Goal: Task Accomplishment & Management: Use online tool/utility

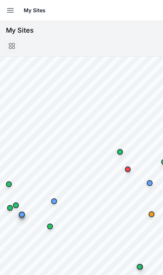
click at [11, 18] on button "Open sidebar" at bounding box center [10, 10] width 16 height 16
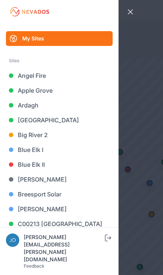
click at [52, 136] on link "Big River 2" at bounding box center [59, 135] width 107 height 15
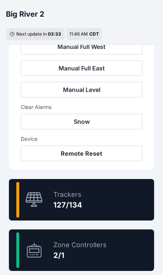
click at [114, 196] on div "94.8 % Trackers 127/134" at bounding box center [81, 200] width 145 height 42
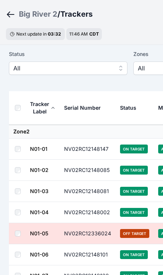
click at [102, 69] on span "All" at bounding box center [62, 68] width 99 height 9
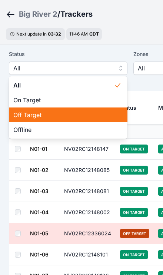
click at [82, 115] on span "Off Target" at bounding box center [63, 115] width 101 height 9
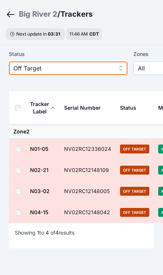
scroll to position [14, 0]
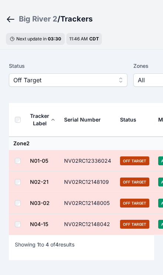
click at [21, 115] on th at bounding box center [19, 120] width 21 height 34
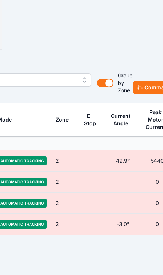
click at [148, 88] on button "Commands" at bounding box center [156, 87] width 46 height 13
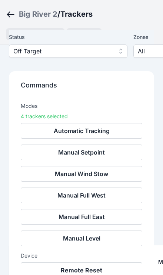
scroll to position [96, 0]
click at [112, 273] on button "Remote Reset" at bounding box center [82, 271] width 122 height 16
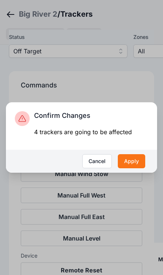
click at [145, 173] on div "Cancel Apply" at bounding box center [81, 161] width 151 height 23
click at [135, 168] on button "Apply" at bounding box center [131, 161] width 27 height 14
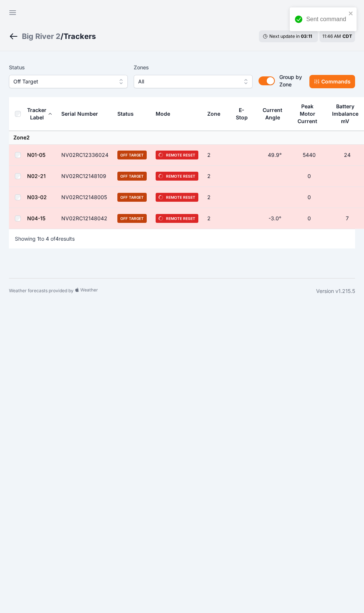
click at [8, 6] on button "Open sidebar" at bounding box center [13, 13] width 18 height 18
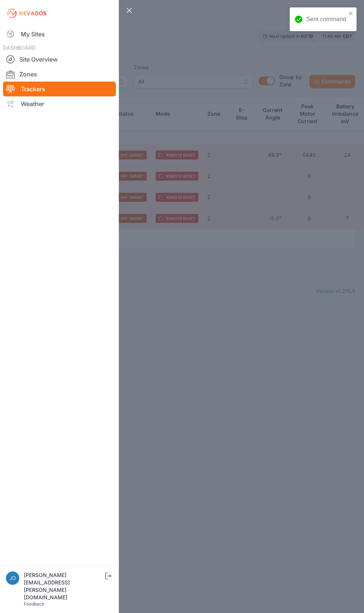
click at [22, 28] on link "My Sites" at bounding box center [59, 34] width 113 height 15
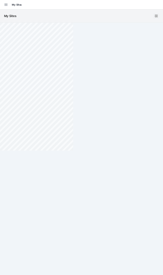
scroll to position [67, 0]
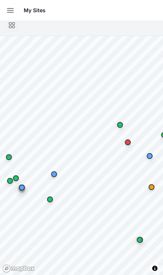
click at [6, 4] on button "Open sidebar" at bounding box center [10, 10] width 16 height 16
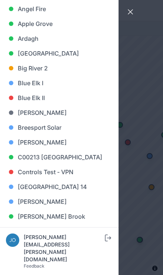
click at [16, 96] on link "Blue Elk II" at bounding box center [59, 98] width 107 height 15
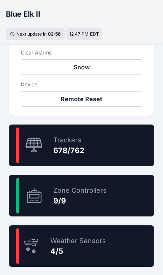
scroll to position [390, 0]
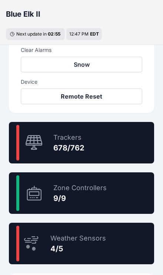
click at [38, 144] on icon at bounding box center [34, 143] width 18 height 16
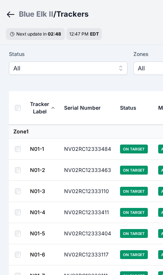
click at [18, 62] on button "All" at bounding box center [68, 68] width 119 height 13
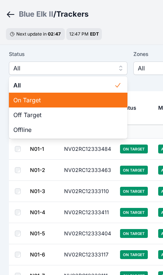
click at [17, 107] on div "On Target" at bounding box center [68, 100] width 119 height 15
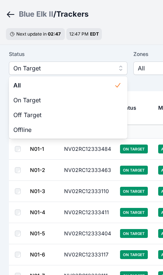
click at [18, 115] on th at bounding box center [19, 108] width 21 height 34
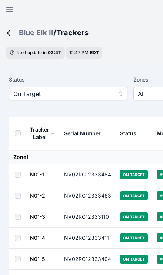
click at [29, 88] on button "On Target" at bounding box center [68, 93] width 119 height 13
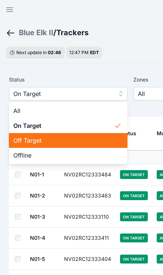
click at [13, 137] on div "Off Target" at bounding box center [68, 140] width 119 height 15
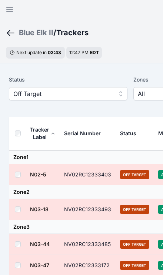
click at [16, 127] on th at bounding box center [19, 134] width 21 height 34
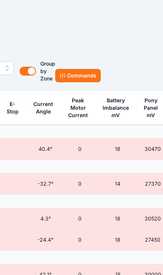
scroll to position [26, 238]
click at [70, 75] on button "Commands" at bounding box center [79, 75] width 46 height 13
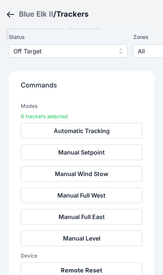
scroll to position [52, 0]
click at [68, 276] on button "Remote Reset" at bounding box center [82, 271] width 122 height 16
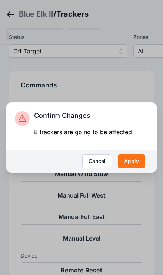
click at [125, 168] on button "Apply" at bounding box center [131, 161] width 27 height 14
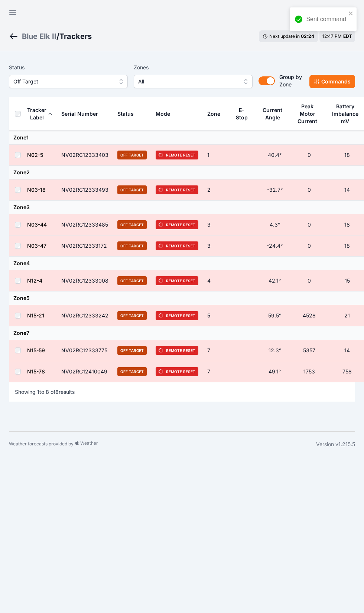
click at [12, 6] on button "Open sidebar" at bounding box center [13, 13] width 18 height 18
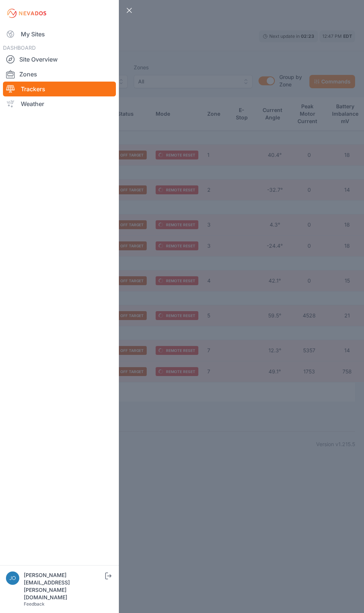
click at [17, 27] on link "My Sites" at bounding box center [59, 34] width 113 height 15
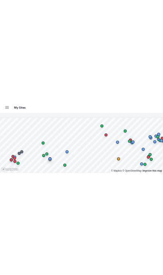
scroll to position [67, 0]
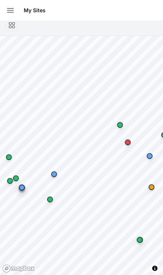
click at [7, 14] on icon "button" at bounding box center [10, 10] width 9 height 9
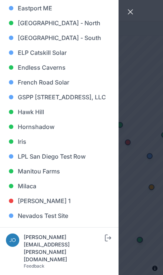
scroll to position [293, 0]
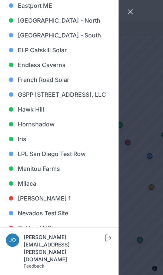
click at [20, 147] on link "Iris" at bounding box center [59, 139] width 107 height 15
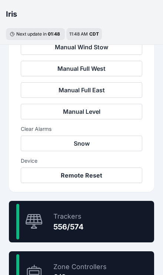
scroll to position [311, 0]
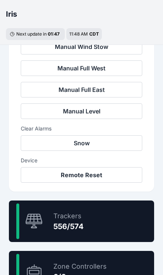
click at [57, 224] on div "556/574" at bounding box center [68, 227] width 30 height 10
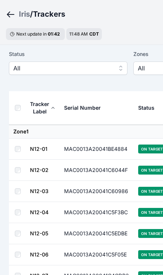
click at [28, 67] on span "All" at bounding box center [62, 68] width 99 height 9
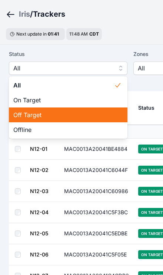
click at [26, 116] on span "Off Target" at bounding box center [63, 115] width 101 height 9
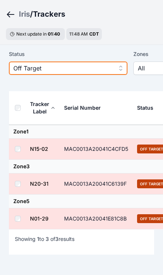
scroll to position [20, 0]
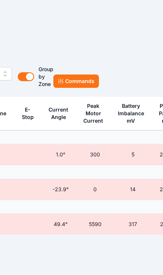
click at [82, 79] on button "Commands" at bounding box center [76, 81] width 46 height 13
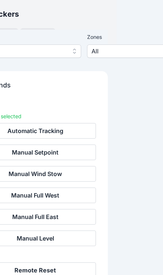
scroll to position [59, 35]
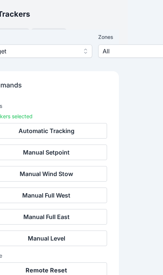
click at [48, 270] on button "Remote Reset" at bounding box center [47, 271] width 122 height 16
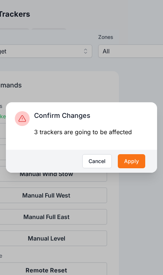
click at [130, 168] on button "Apply" at bounding box center [131, 161] width 27 height 14
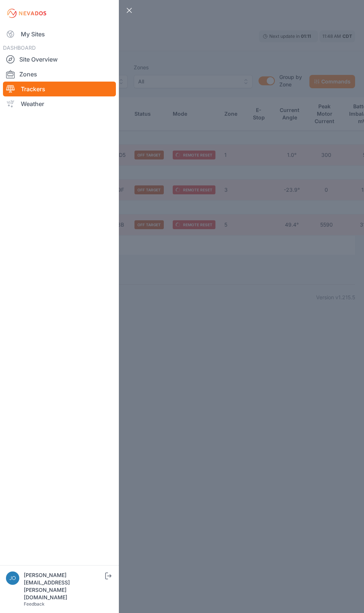
click at [18, 32] on link "My Sites" at bounding box center [59, 34] width 113 height 15
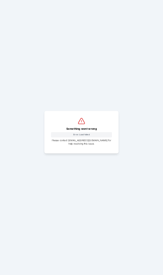
scroll to position [16, 0]
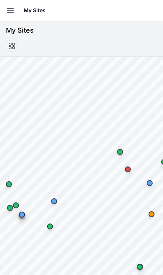
click at [3, 10] on button "Open sidebar" at bounding box center [10, 10] width 16 height 16
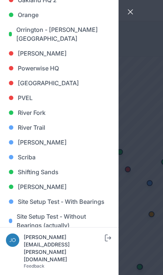
scroll to position [553, 0]
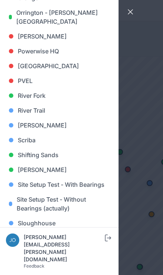
click at [40, 98] on link "River Fork" at bounding box center [59, 95] width 107 height 15
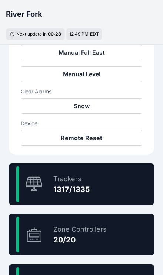
click at [124, 181] on div "98.7 % Trackers 1317/1335" at bounding box center [81, 185] width 145 height 42
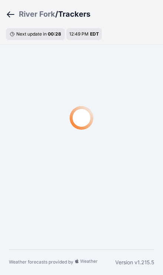
scroll to position [26, 0]
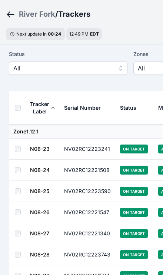
click at [108, 72] on span "All" at bounding box center [62, 68] width 99 height 9
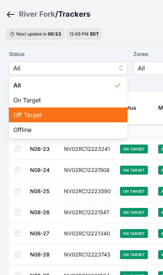
click at [74, 116] on span "Off Target" at bounding box center [63, 115] width 101 height 9
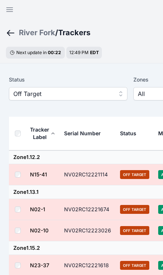
click at [13, 136] on th at bounding box center [19, 134] width 21 height 34
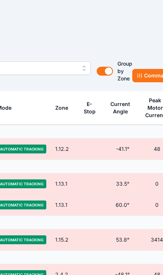
scroll to position [26, 162]
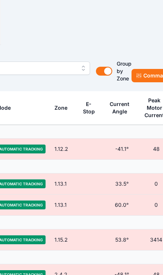
click at [143, 71] on button "Commands" at bounding box center [155, 75] width 46 height 13
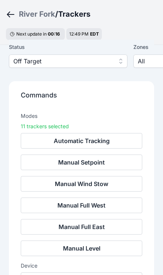
scroll to position [38, 0]
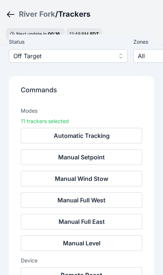
click at [99, 275] on button "Remote Reset" at bounding box center [82, 276] width 122 height 16
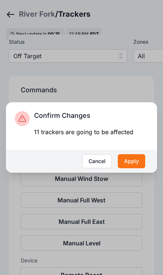
click at [133, 168] on button "Apply" at bounding box center [131, 161] width 27 height 14
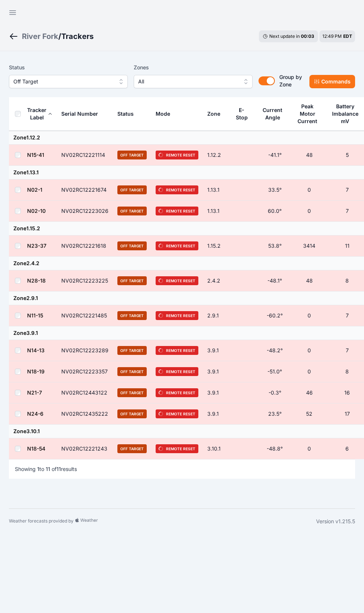
click at [6, 11] on button "Open sidebar" at bounding box center [13, 13] width 18 height 18
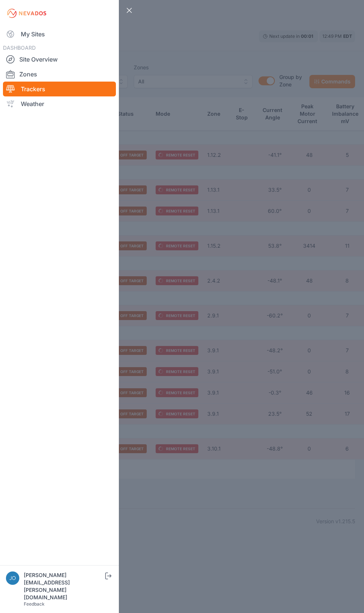
click at [16, 39] on link "My Sites" at bounding box center [59, 34] width 113 height 15
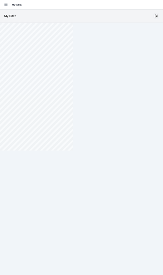
scroll to position [67, 0]
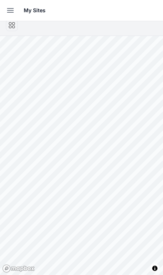
click at [9, 9] on icon "button" at bounding box center [10, 11] width 6 height 4
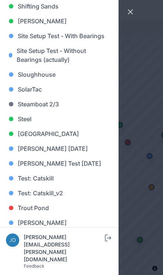
scroll to position [703, 0]
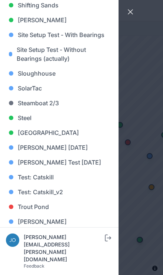
click at [62, 133] on link "[GEOGRAPHIC_DATA]" at bounding box center [59, 132] width 107 height 15
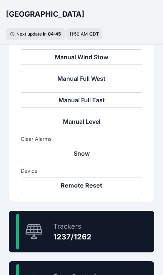
scroll to position [337, 0]
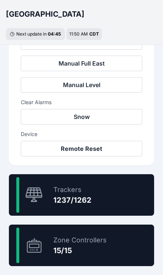
click at [105, 190] on div "98.0 % Trackers 1237/1262" at bounding box center [81, 195] width 145 height 42
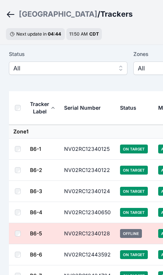
click at [97, 71] on span "All" at bounding box center [62, 68] width 99 height 9
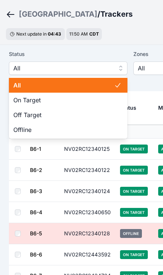
click at [67, 118] on span "Off Target" at bounding box center [63, 115] width 101 height 9
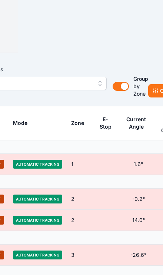
click at [153, 89] on icon at bounding box center [156, 91] width 6 height 6
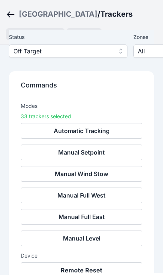
scroll to position [65, 0]
click at [94, 272] on button "Remote Reset" at bounding box center [82, 271] width 122 height 16
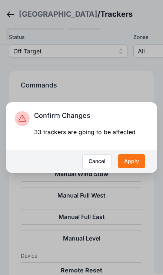
click at [138, 168] on button "Apply" at bounding box center [131, 161] width 27 height 14
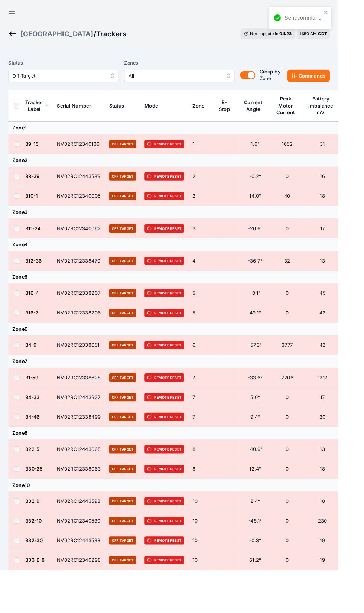
click at [8, 14] on icon "button" at bounding box center [12, 12] width 9 height 9
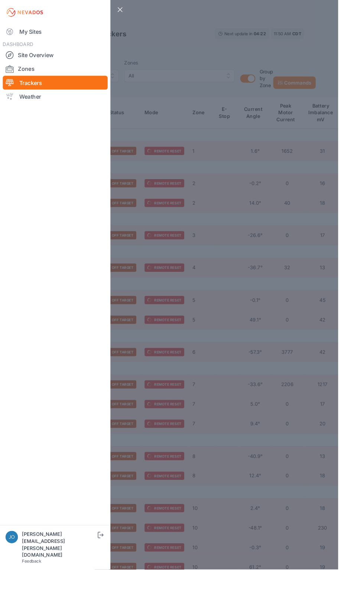
click at [8, 37] on icon at bounding box center [10, 34] width 9 height 9
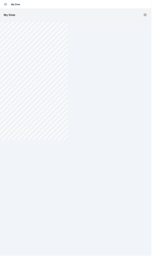
scroll to position [67, 0]
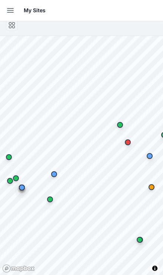
click at [13, 12] on icon "button" at bounding box center [10, 10] width 9 height 9
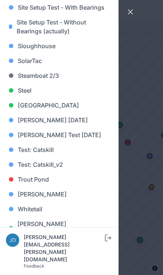
scroll to position [730, 0]
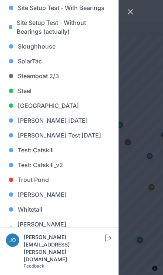
click at [45, 210] on link "Whitetail" at bounding box center [59, 209] width 107 height 15
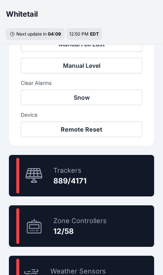
scroll to position [367, 0]
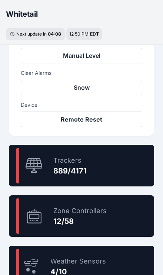
click at [116, 176] on div "21.3 % Trackers 889/4171" at bounding box center [81, 166] width 145 height 42
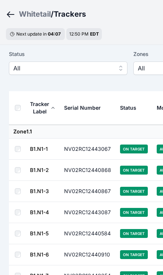
click at [105, 70] on span "All" at bounding box center [62, 68] width 99 height 9
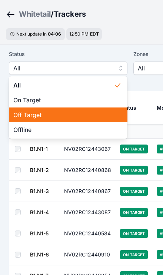
click at [75, 117] on span "Off Target" at bounding box center [63, 115] width 101 height 9
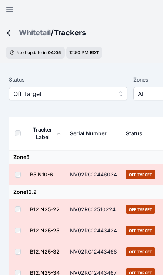
click at [14, 135] on th at bounding box center [19, 134] width 21 height 34
click at [14, 136] on th at bounding box center [19, 134] width 21 height 34
click at [13, 132] on th at bounding box center [19, 134] width 21 height 34
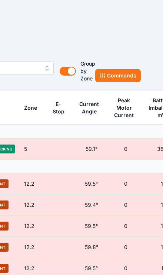
click at [129, 76] on button "Commands" at bounding box center [118, 75] width 46 height 13
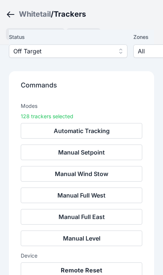
scroll to position [66, 0]
click at [109, 273] on button "Remote Reset" at bounding box center [82, 271] width 122 height 16
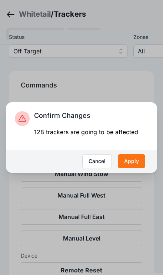
click at [142, 168] on button "Apply" at bounding box center [131, 161] width 27 height 14
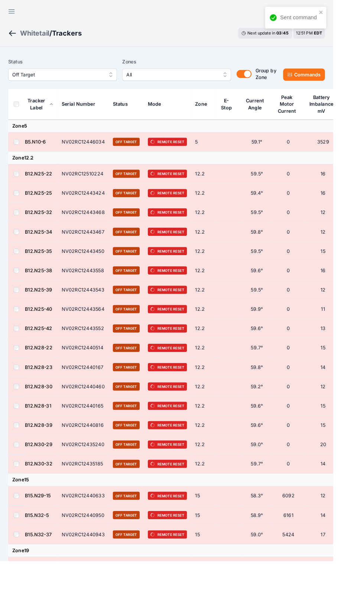
click at [27, 34] on div "Whitetail" at bounding box center [38, 36] width 32 height 10
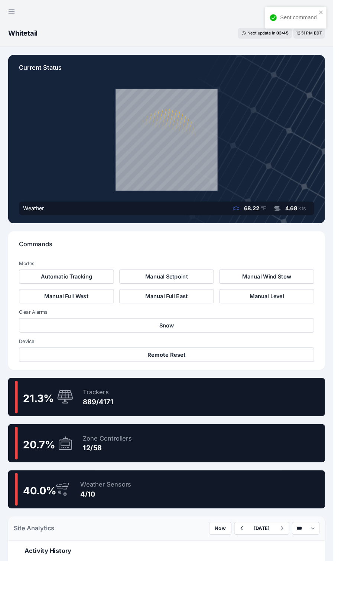
scroll to position [27, 0]
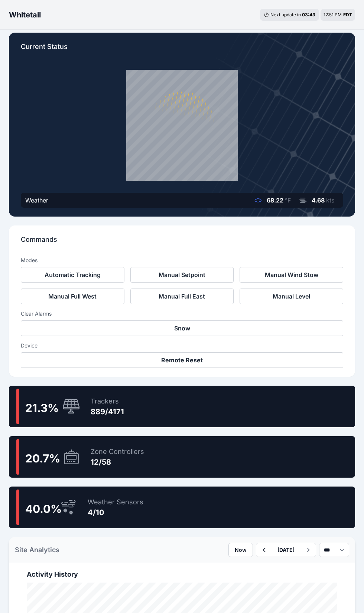
click at [100, 275] on button "Automatic Tracking" at bounding box center [73, 275] width 104 height 16
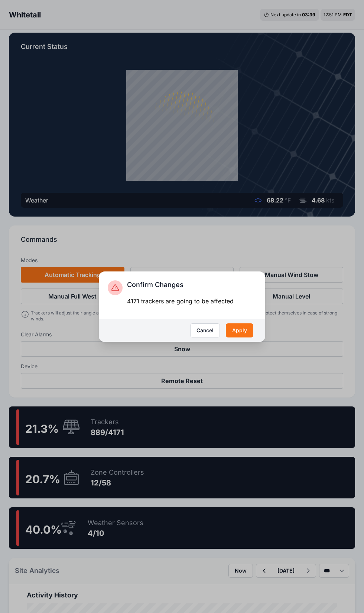
click at [245, 334] on button "Apply" at bounding box center [239, 331] width 27 height 14
